Goal: Task Accomplishment & Management: Use online tool/utility

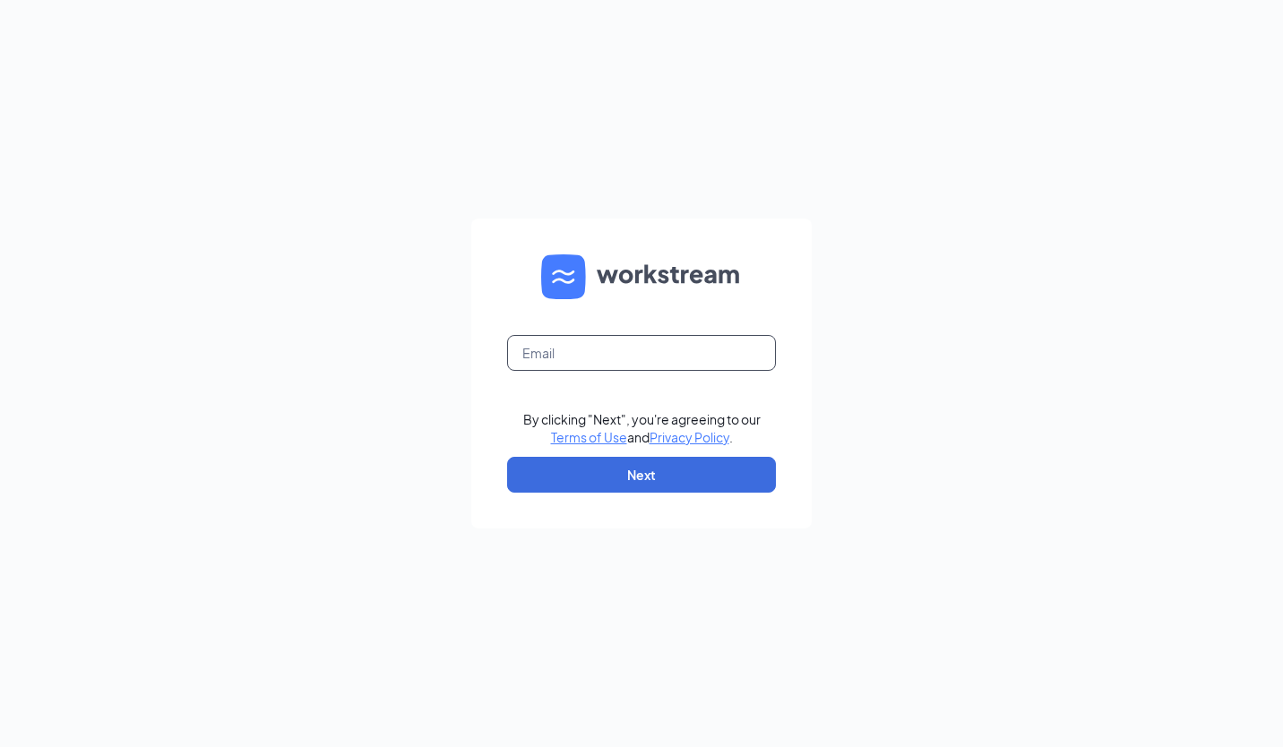
click at [569, 353] on input "text" at bounding box center [641, 353] width 269 height 36
type input "[EMAIL_ADDRESS][DOMAIN_NAME]"
click at [603, 349] on input "text" at bounding box center [641, 353] width 269 height 36
type input "[EMAIL_ADDRESS][DOMAIN_NAME]"
click at [626, 473] on button "Next" at bounding box center [641, 475] width 269 height 36
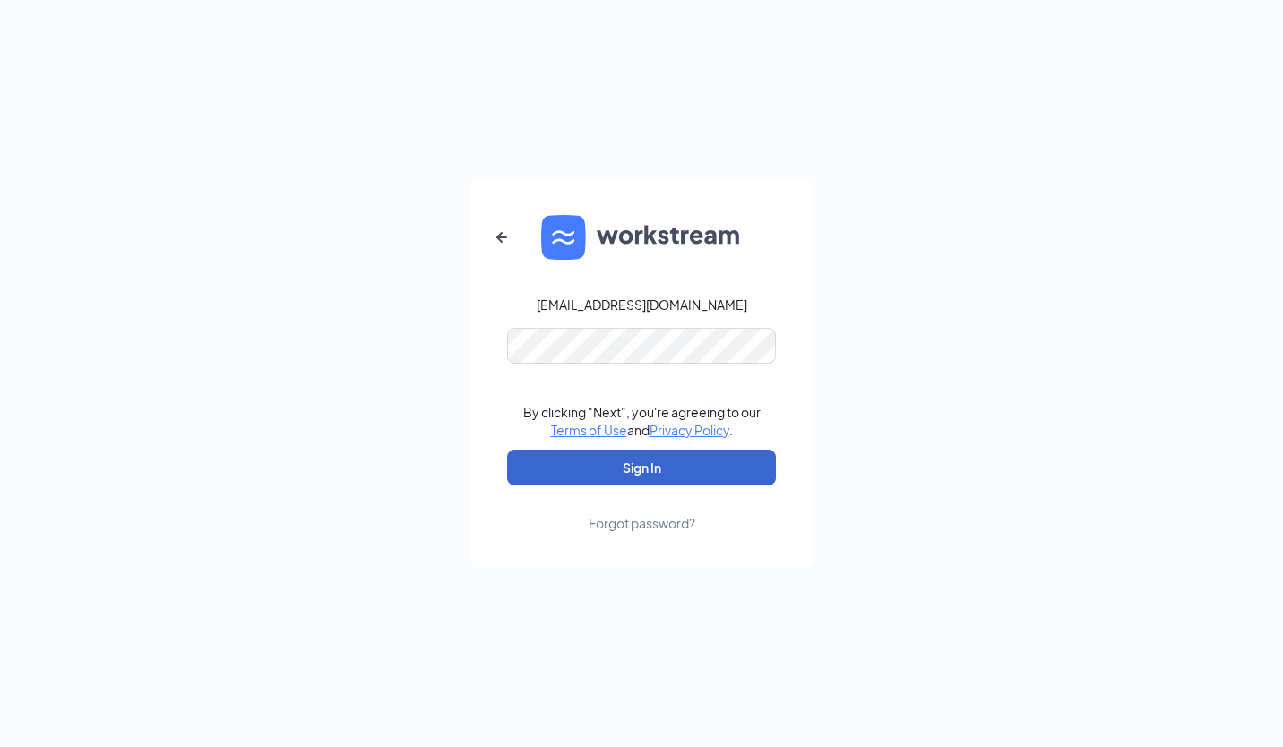
click at [606, 464] on button "Sign In" at bounding box center [641, 468] width 269 height 36
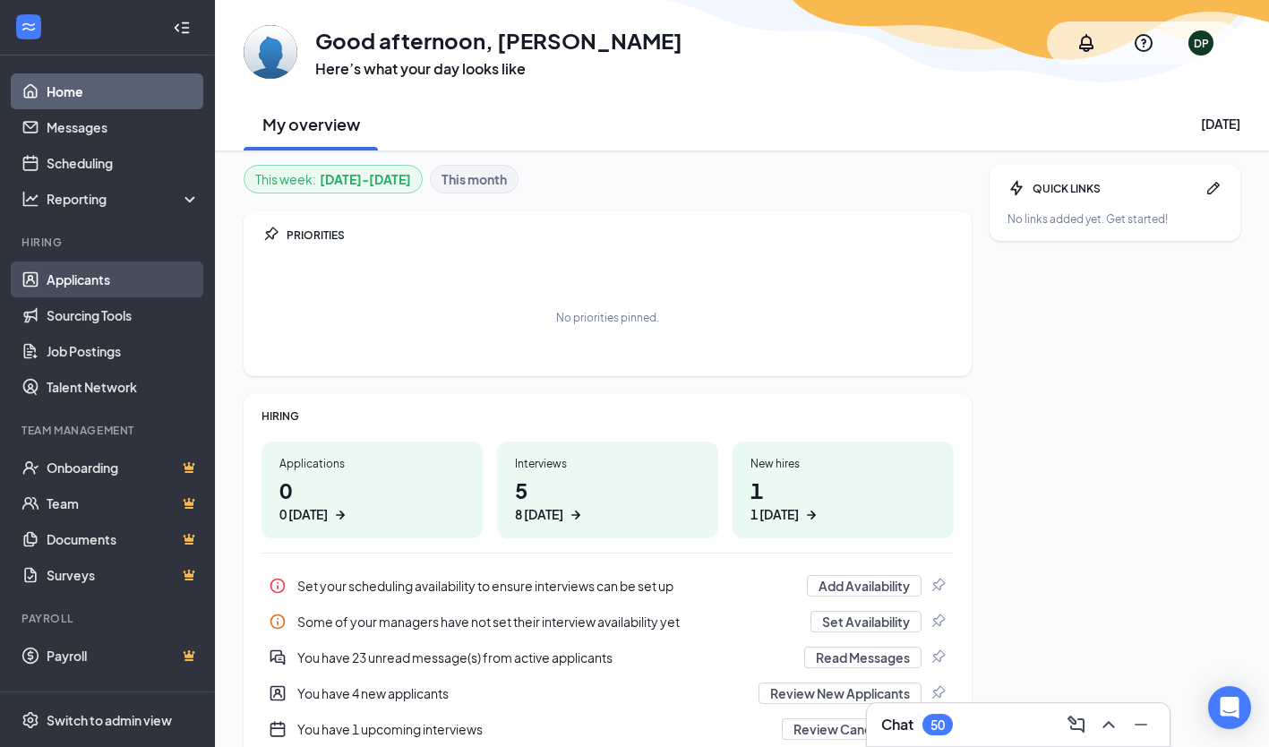
click at [101, 279] on link "Applicants" at bounding box center [123, 280] width 153 height 36
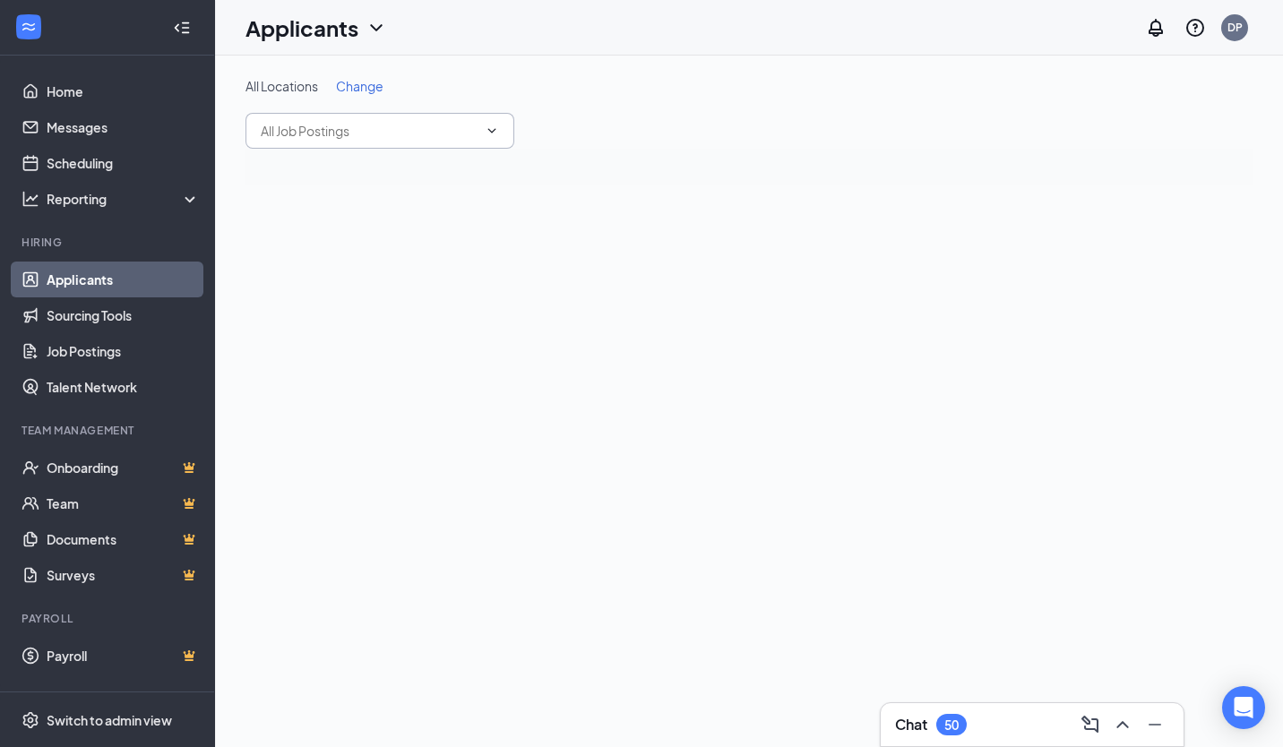
click at [494, 129] on icon "ChevronDown" at bounding box center [492, 131] width 14 height 14
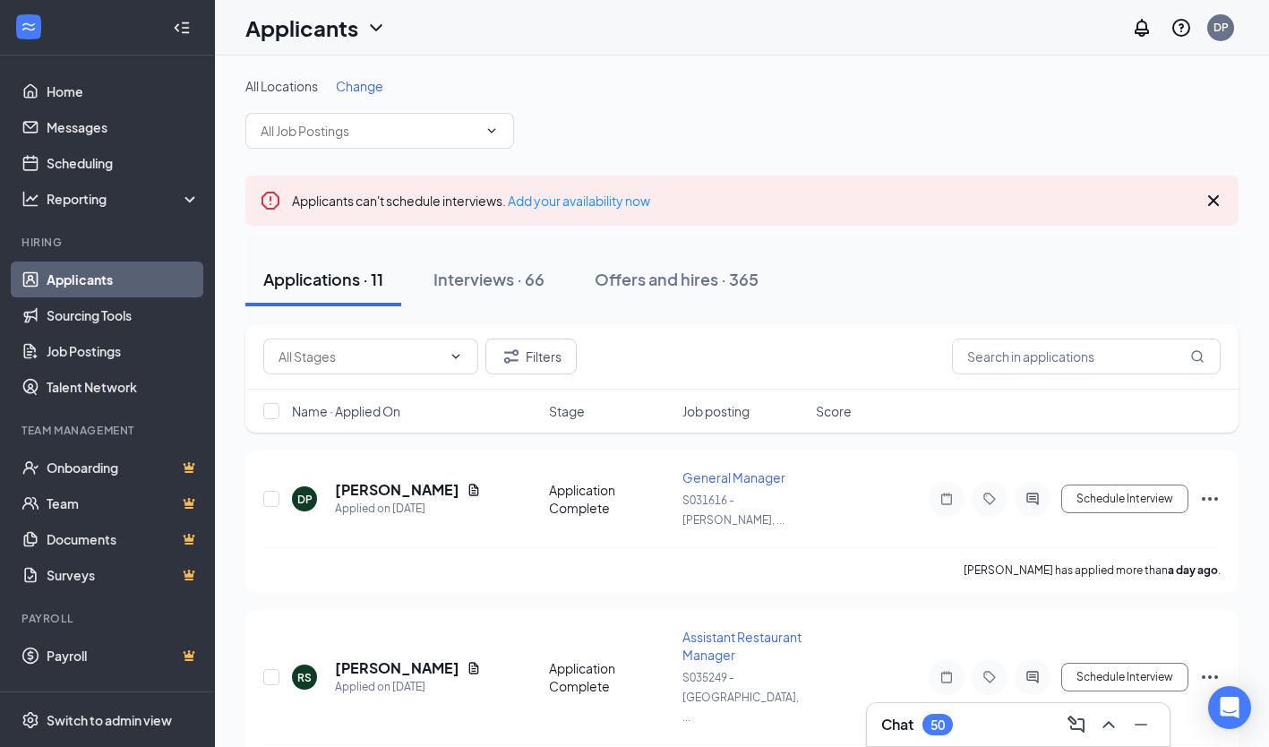
click at [366, 81] on span "Change" at bounding box center [359, 86] width 47 height 16
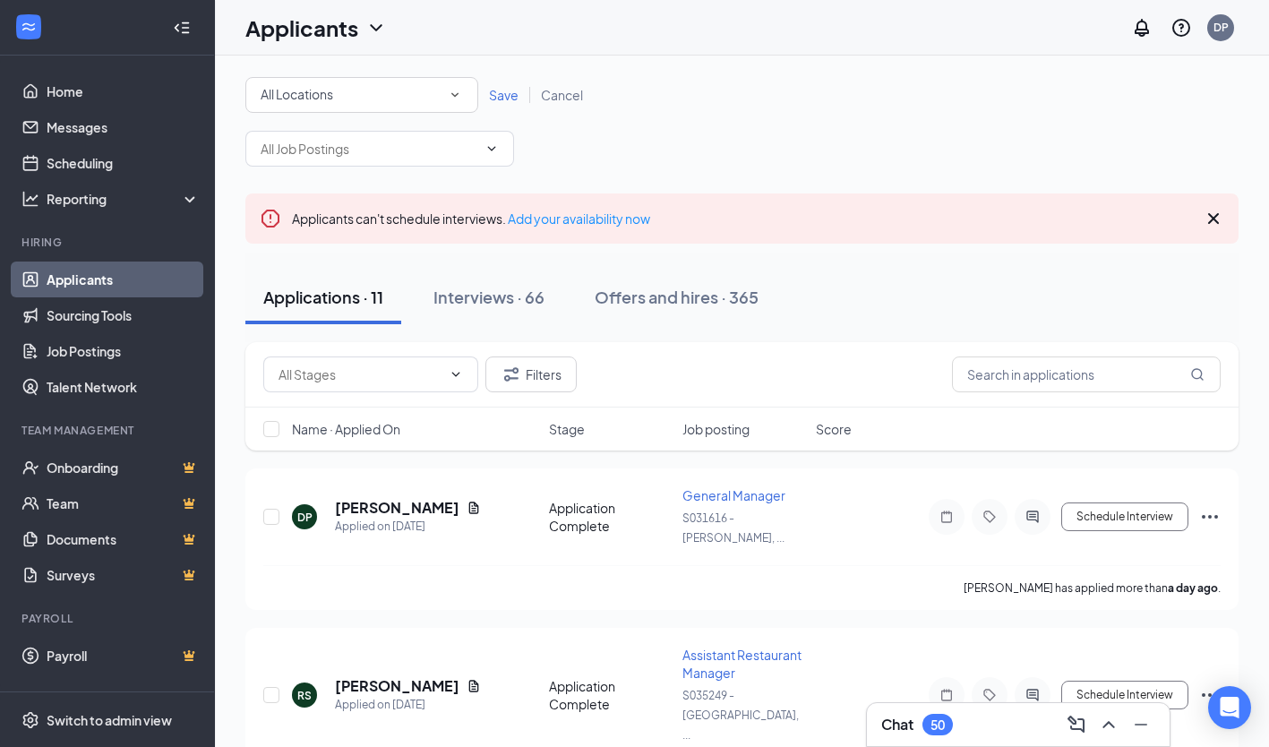
click at [457, 93] on icon "SmallChevronDown" at bounding box center [455, 95] width 16 height 16
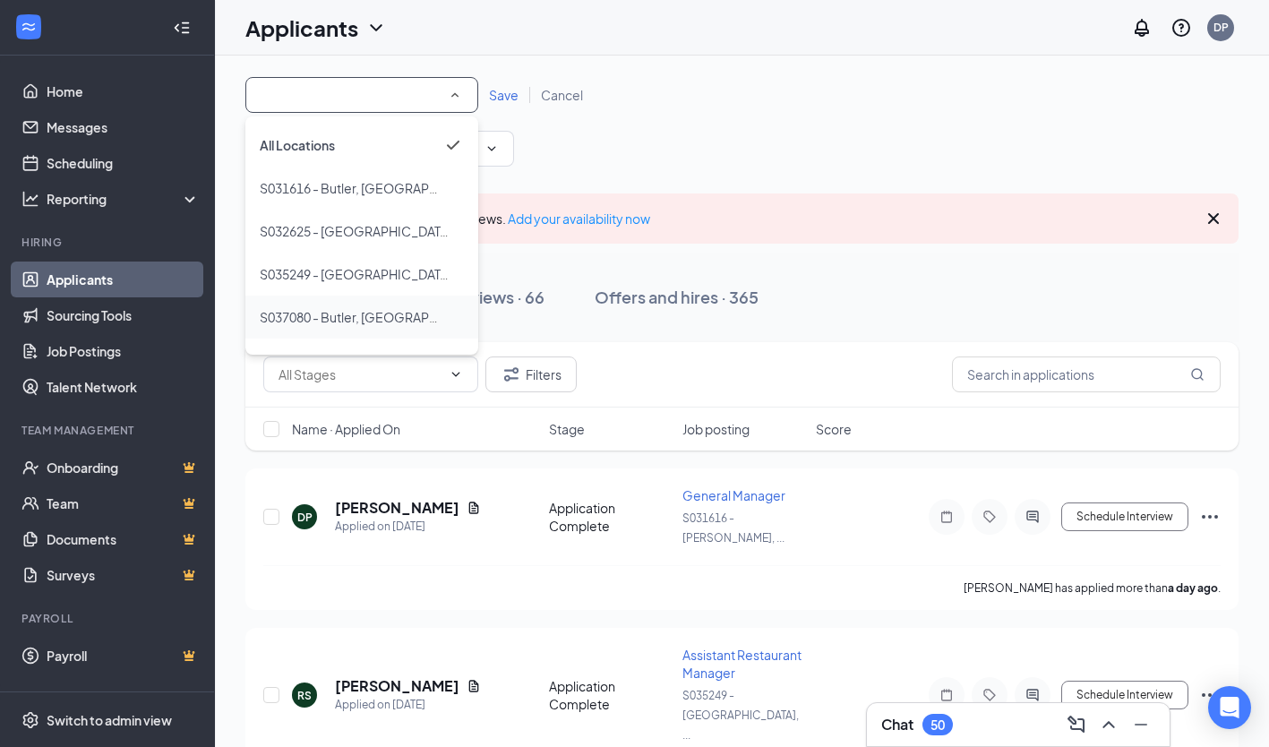
click at [345, 317] on span "S037080 - Butler, [GEOGRAPHIC_DATA]" at bounding box center [376, 317] width 232 height 16
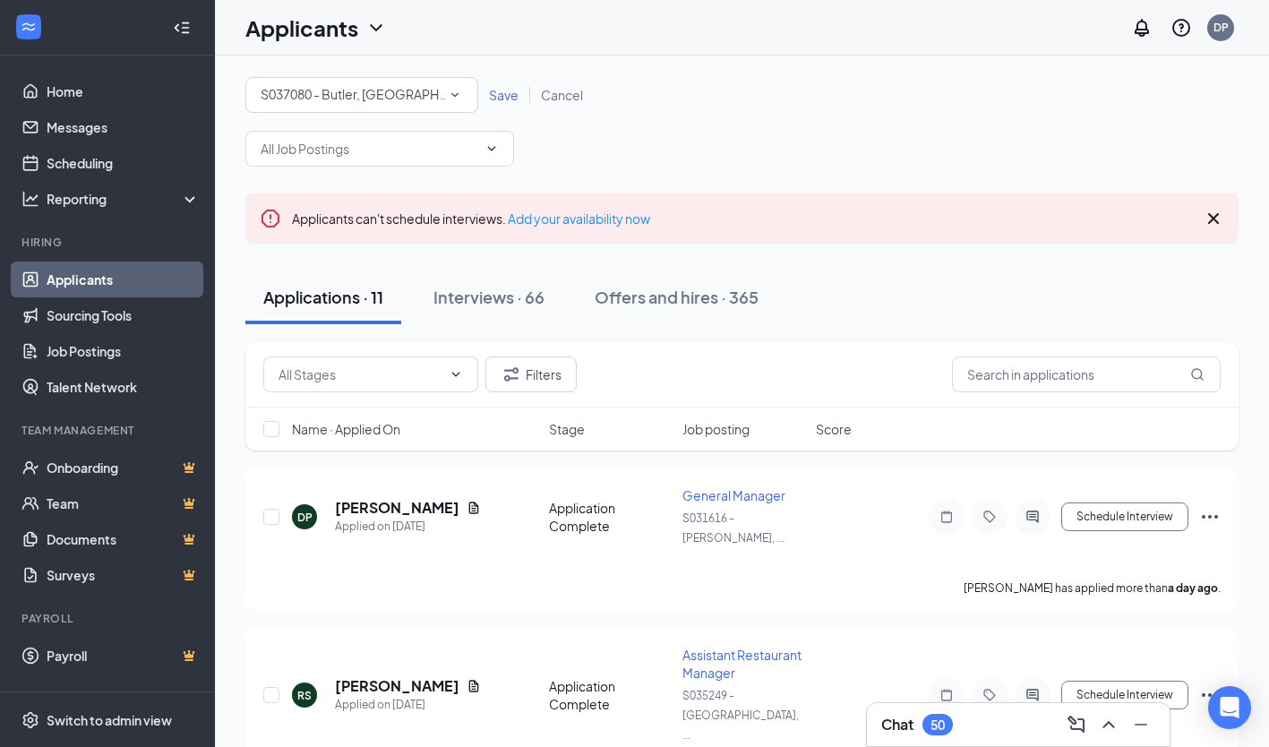
click at [501, 96] on span "Save" at bounding box center [504, 95] width 30 height 16
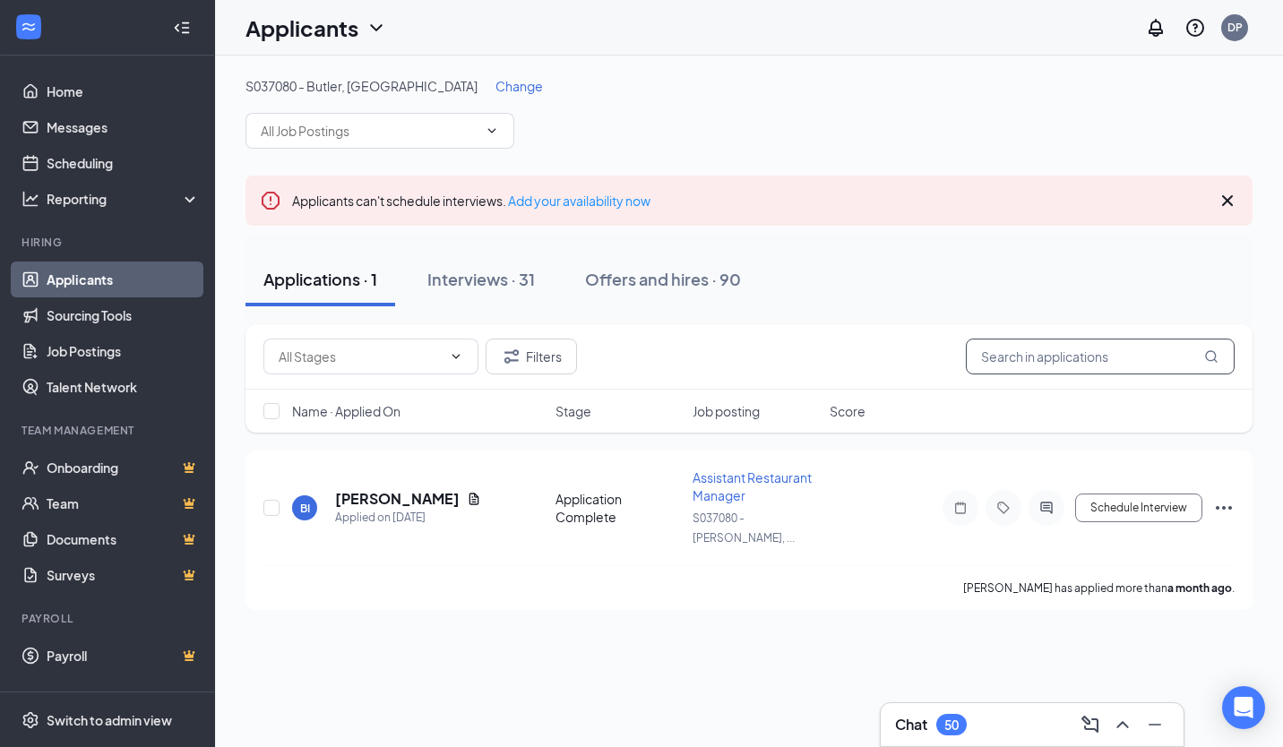
click at [1051, 365] on input "text" at bounding box center [1100, 357] width 269 height 36
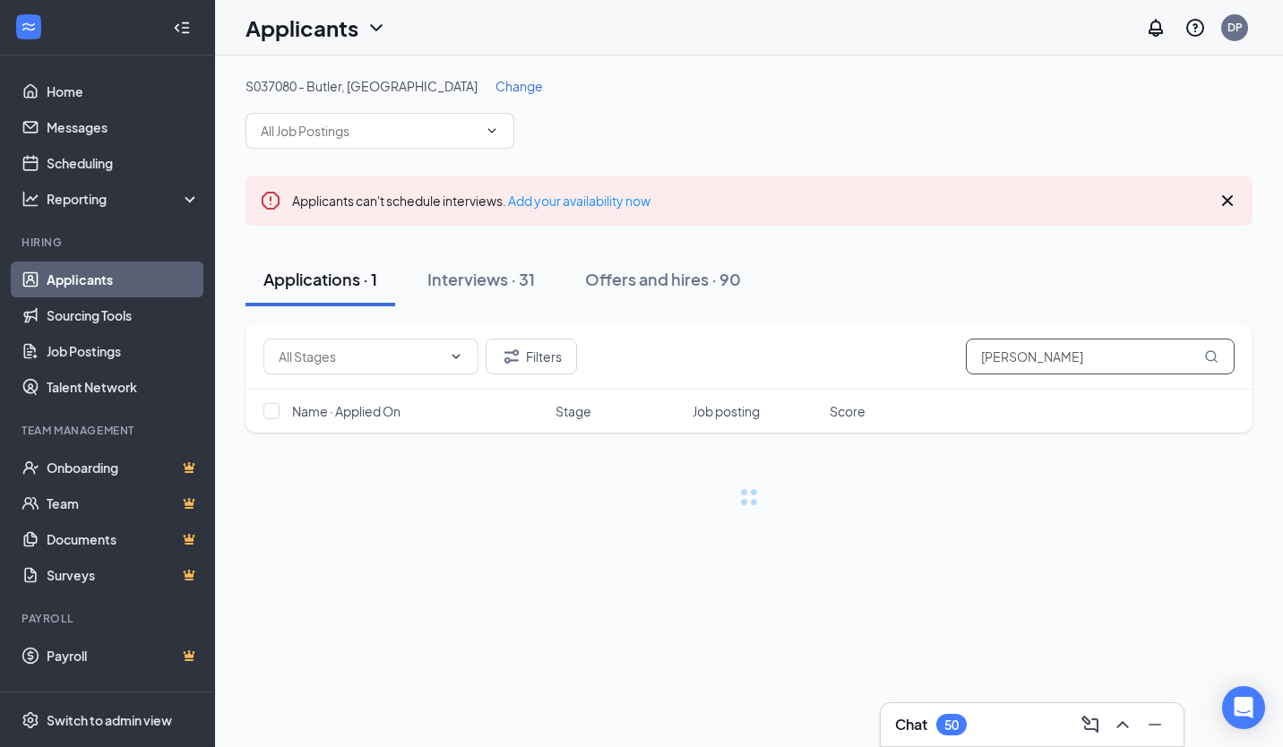
type input "[PERSON_NAME]"
click at [1211, 359] on icon "MagnifyingGlass" at bounding box center [1211, 356] width 14 height 14
click at [1210, 360] on icon "MagnifyingGlass" at bounding box center [1211, 356] width 12 height 12
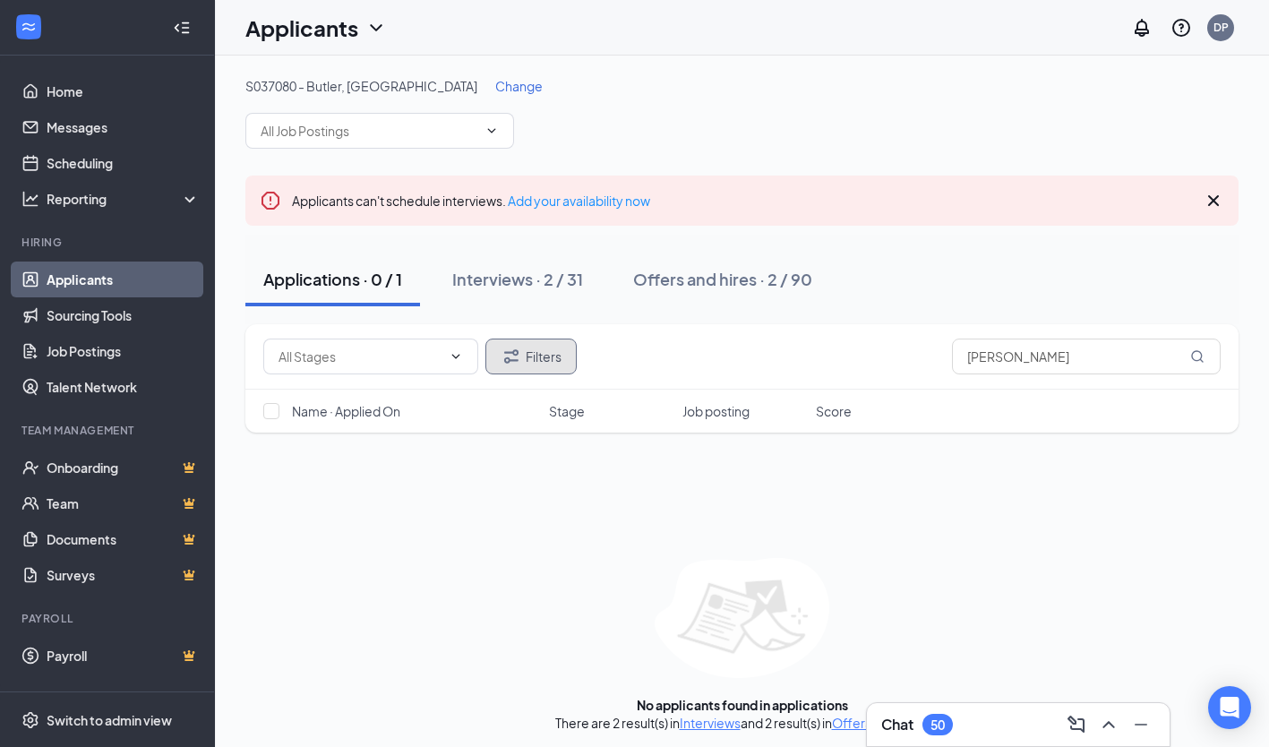
click at [530, 356] on button "Filters" at bounding box center [530, 357] width 91 height 36
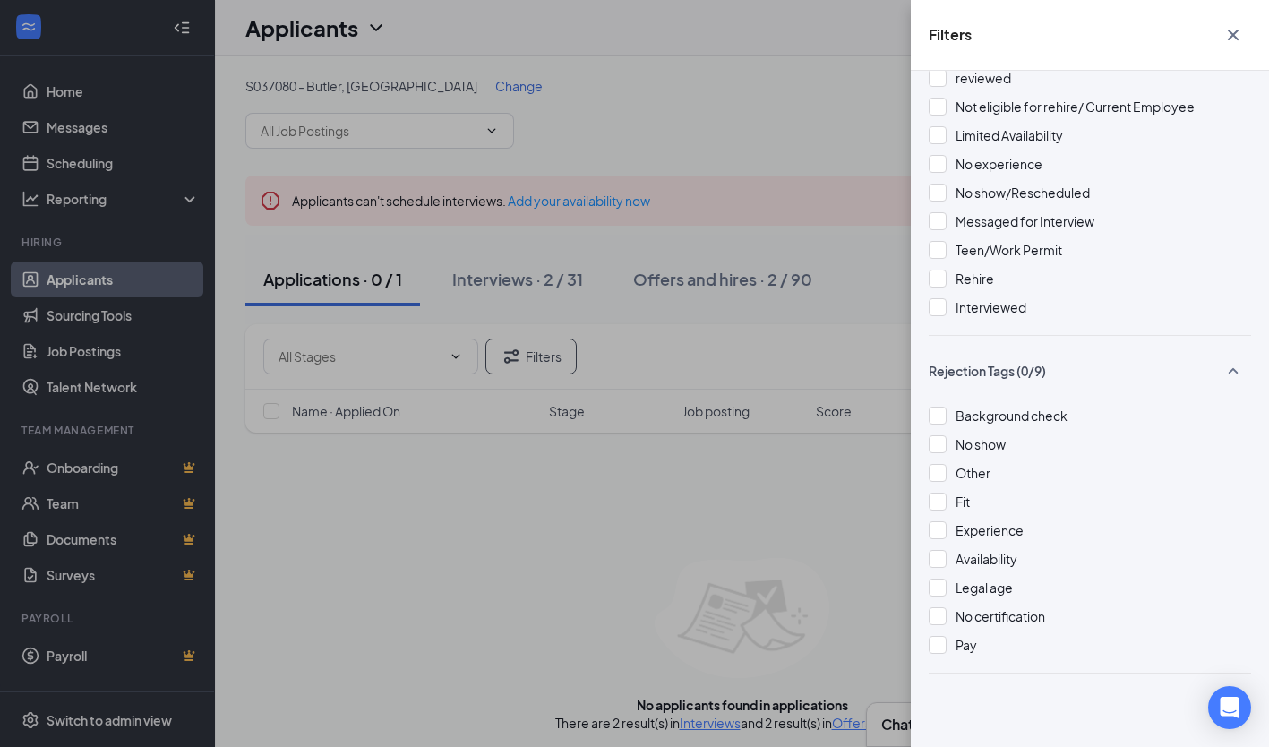
scroll to position [6, 0]
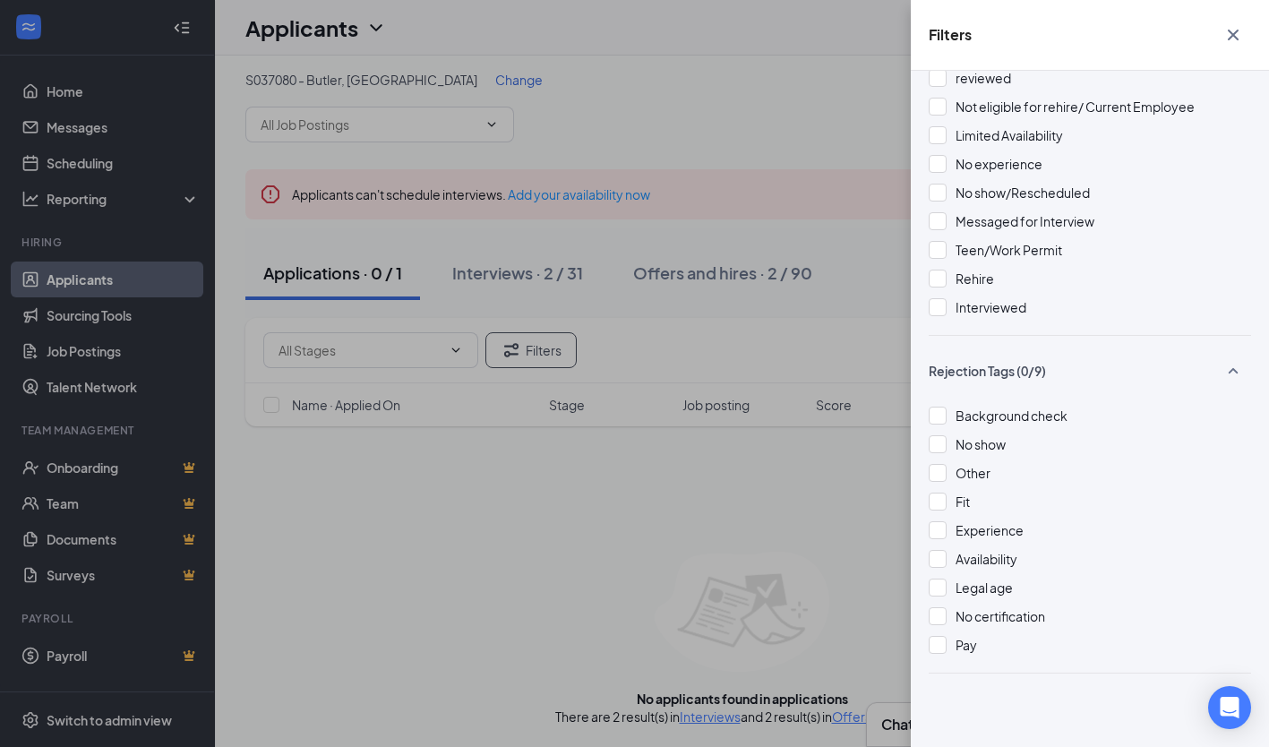
click at [1233, 35] on icon "Cross" at bounding box center [1233, 35] width 11 height 11
